Goal: Navigation & Orientation: Go to known website

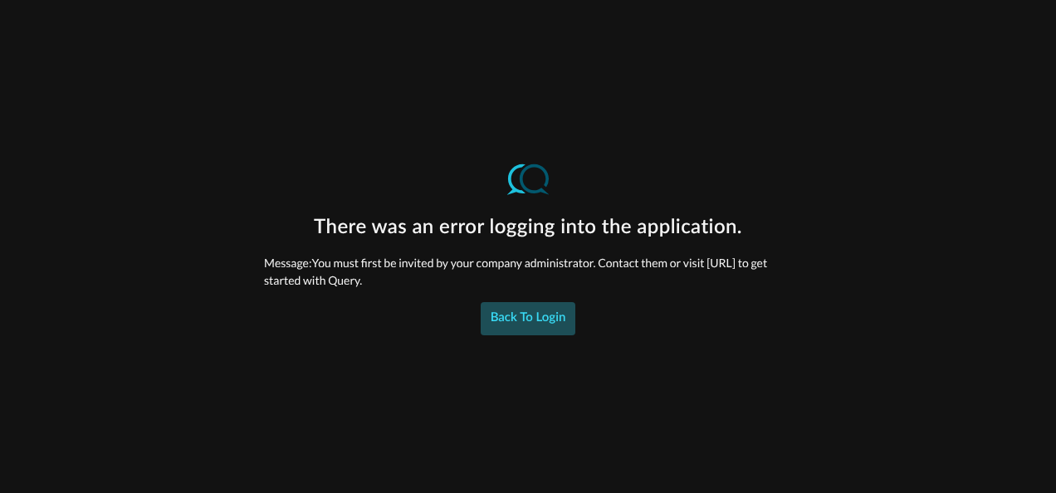
click at [536, 317] on div "Back to Login" at bounding box center [528, 319] width 76 height 22
